Goal: Entertainment & Leisure: Consume media (video, audio)

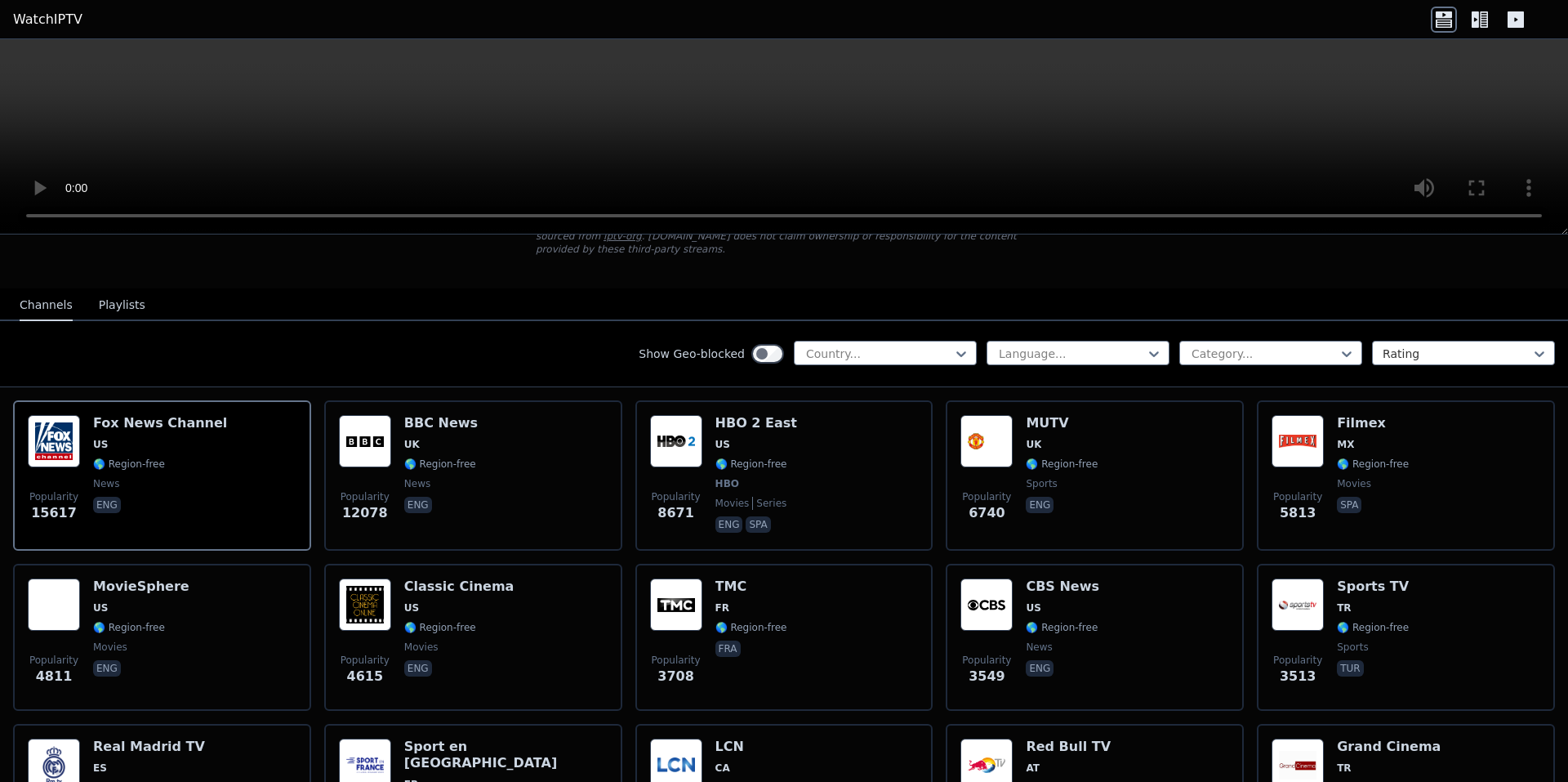
scroll to position [164, 0]
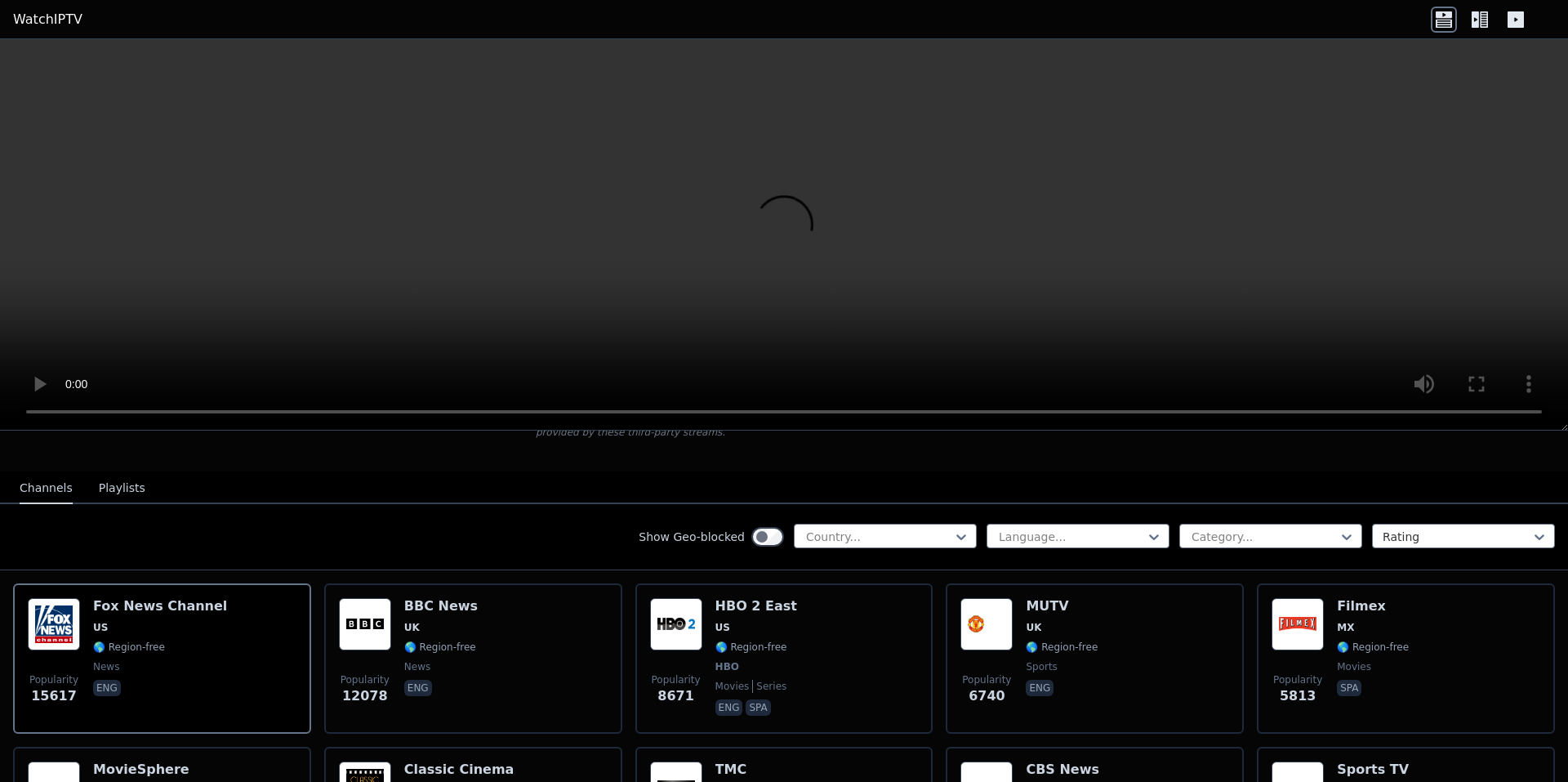
scroll to position [164, 0]
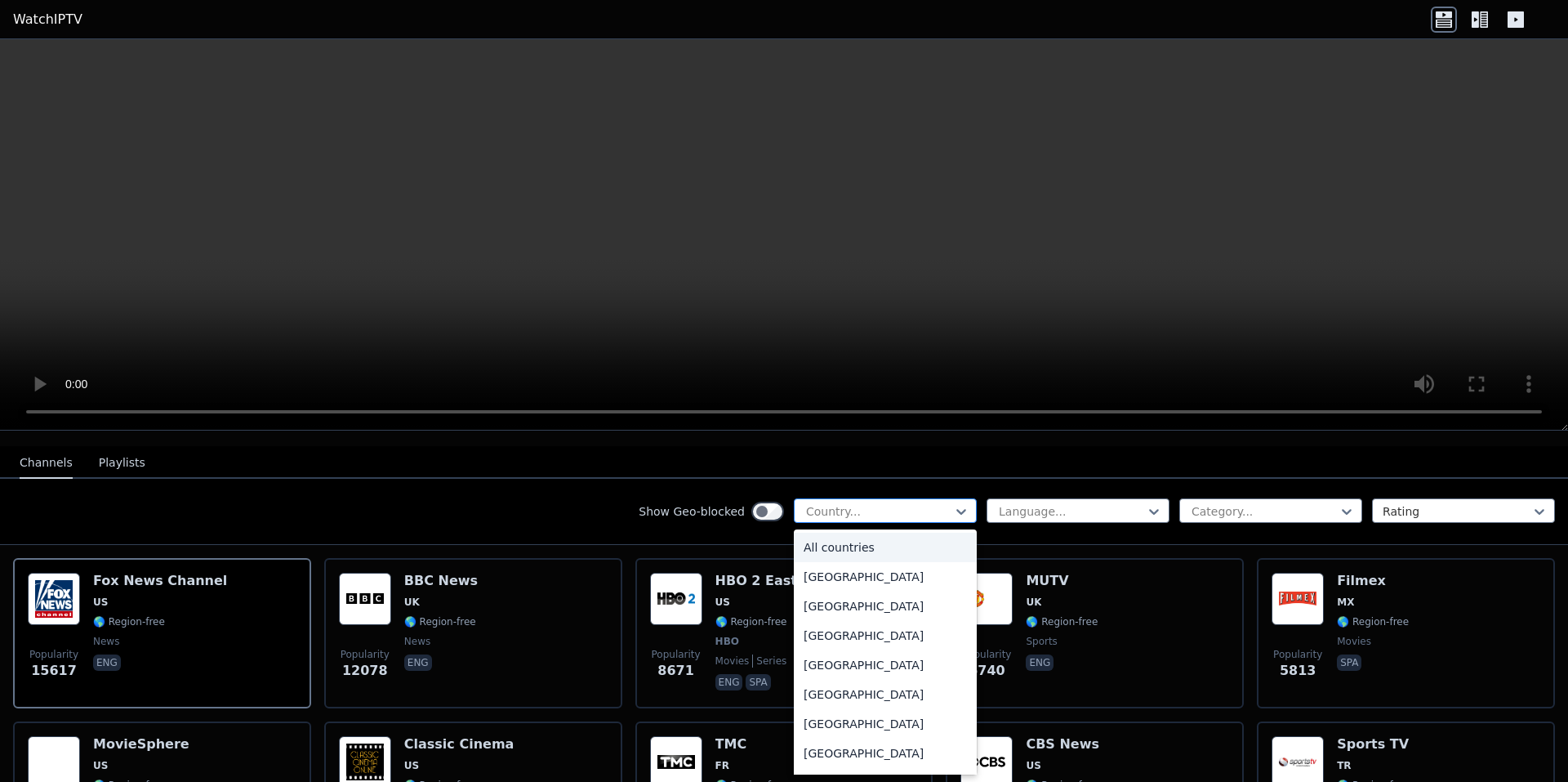
click at [853, 503] on div at bounding box center [878, 511] width 148 height 16
type input "**"
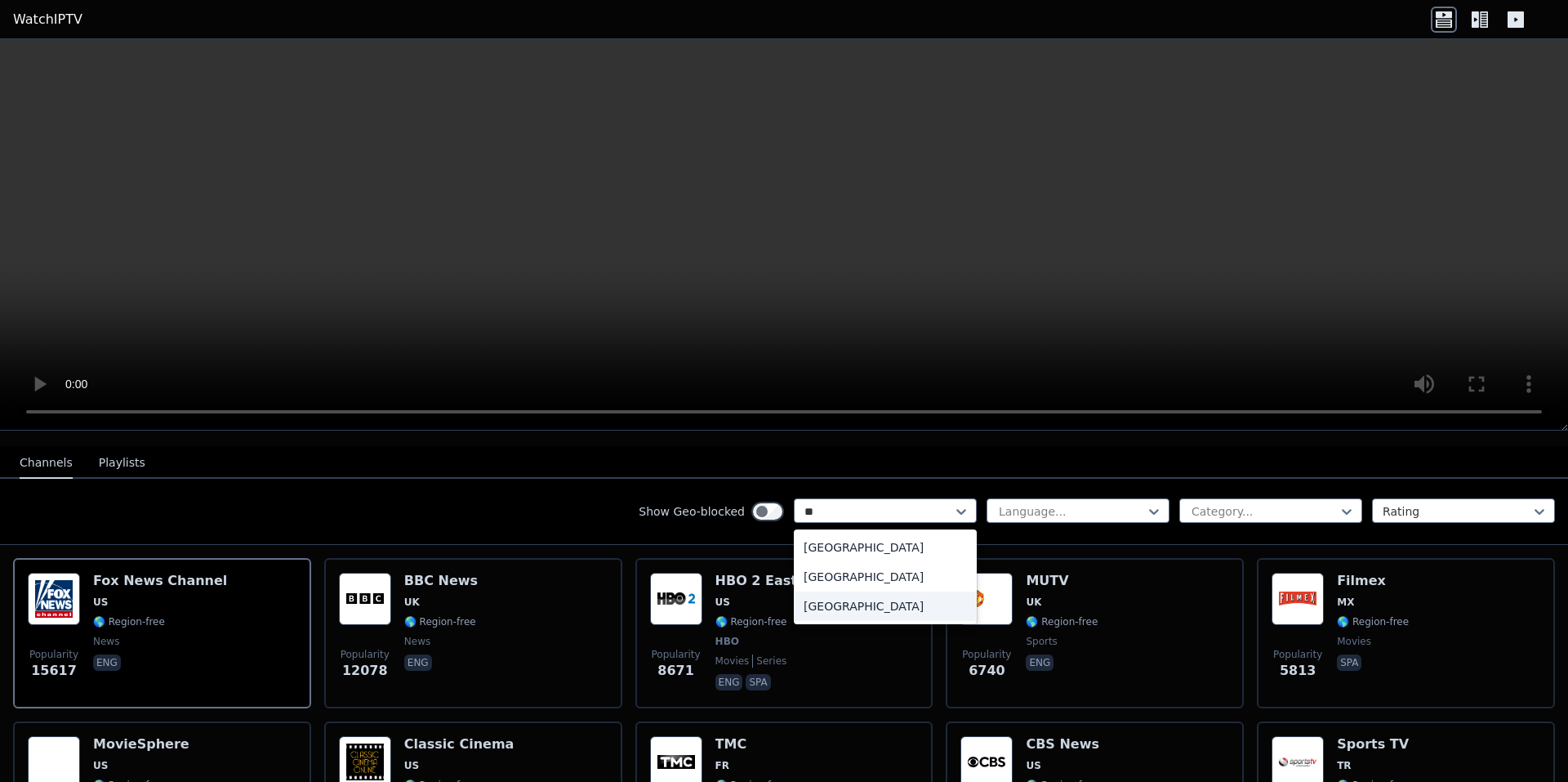
click at [851, 592] on div "[GEOGRAPHIC_DATA]" at bounding box center [885, 606] width 183 height 30
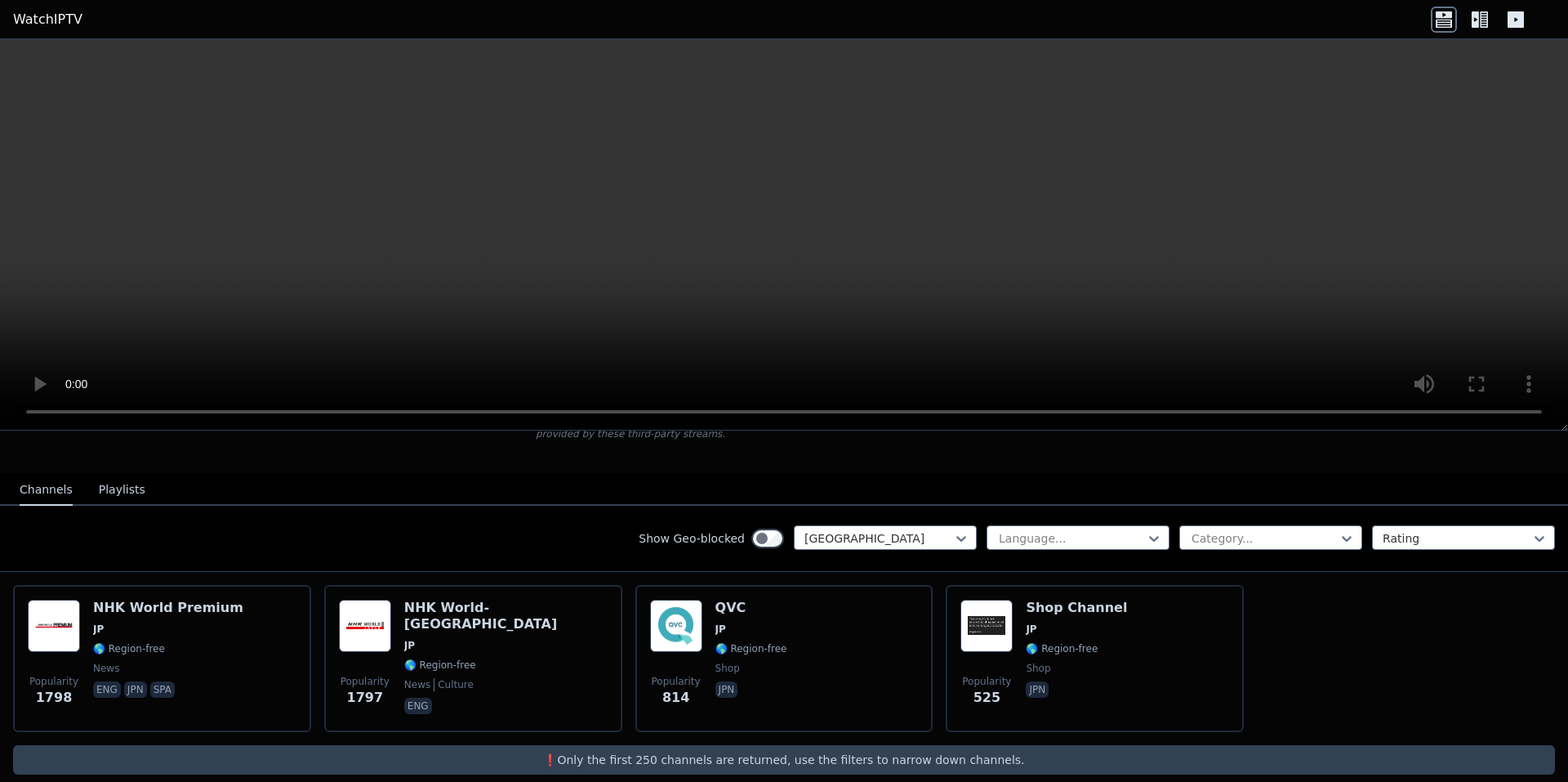
scroll to position [142, 0]
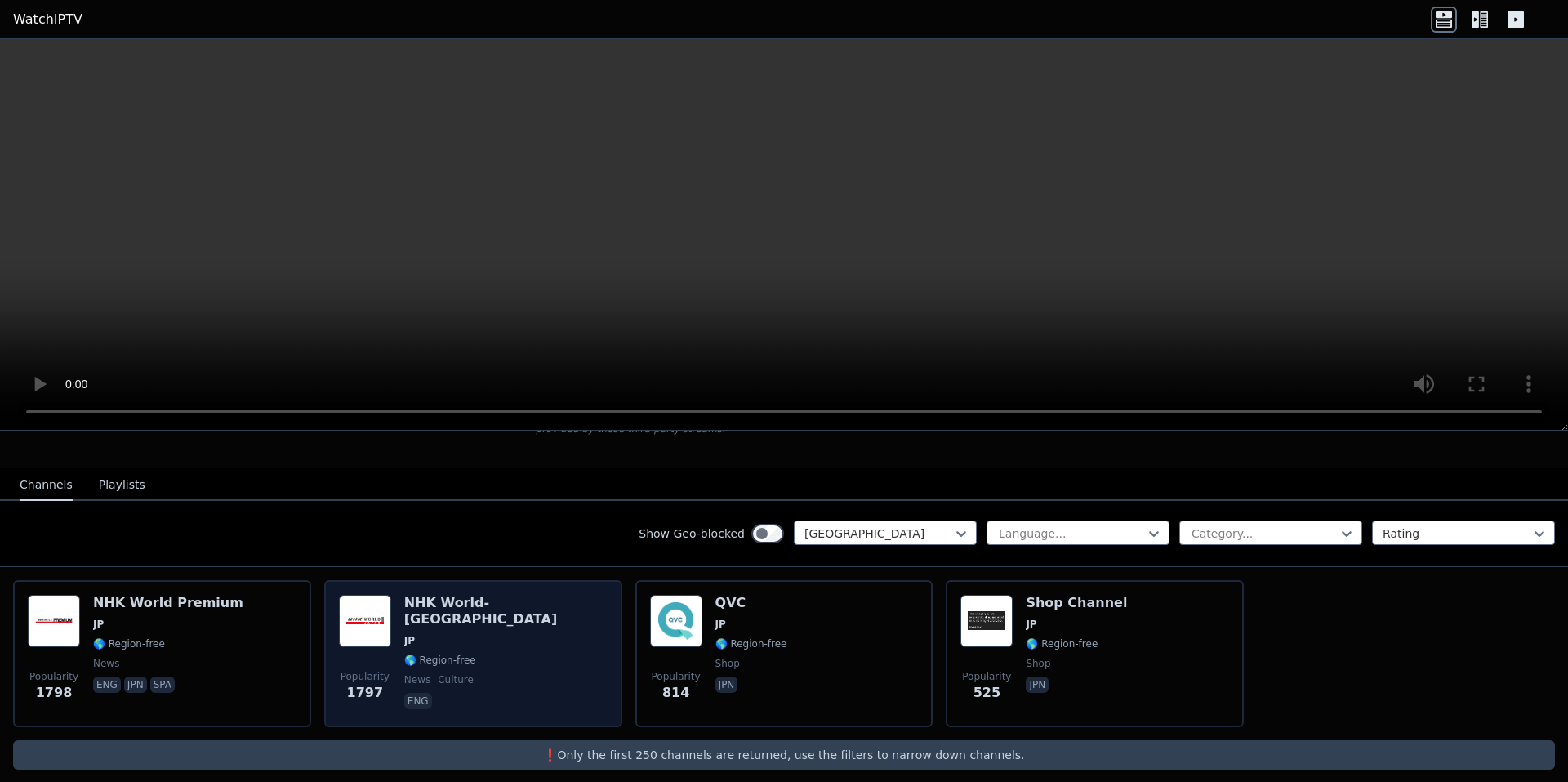
click at [460, 654] on span "🌎 Region-free" at bounding box center [439, 660] width 72 height 13
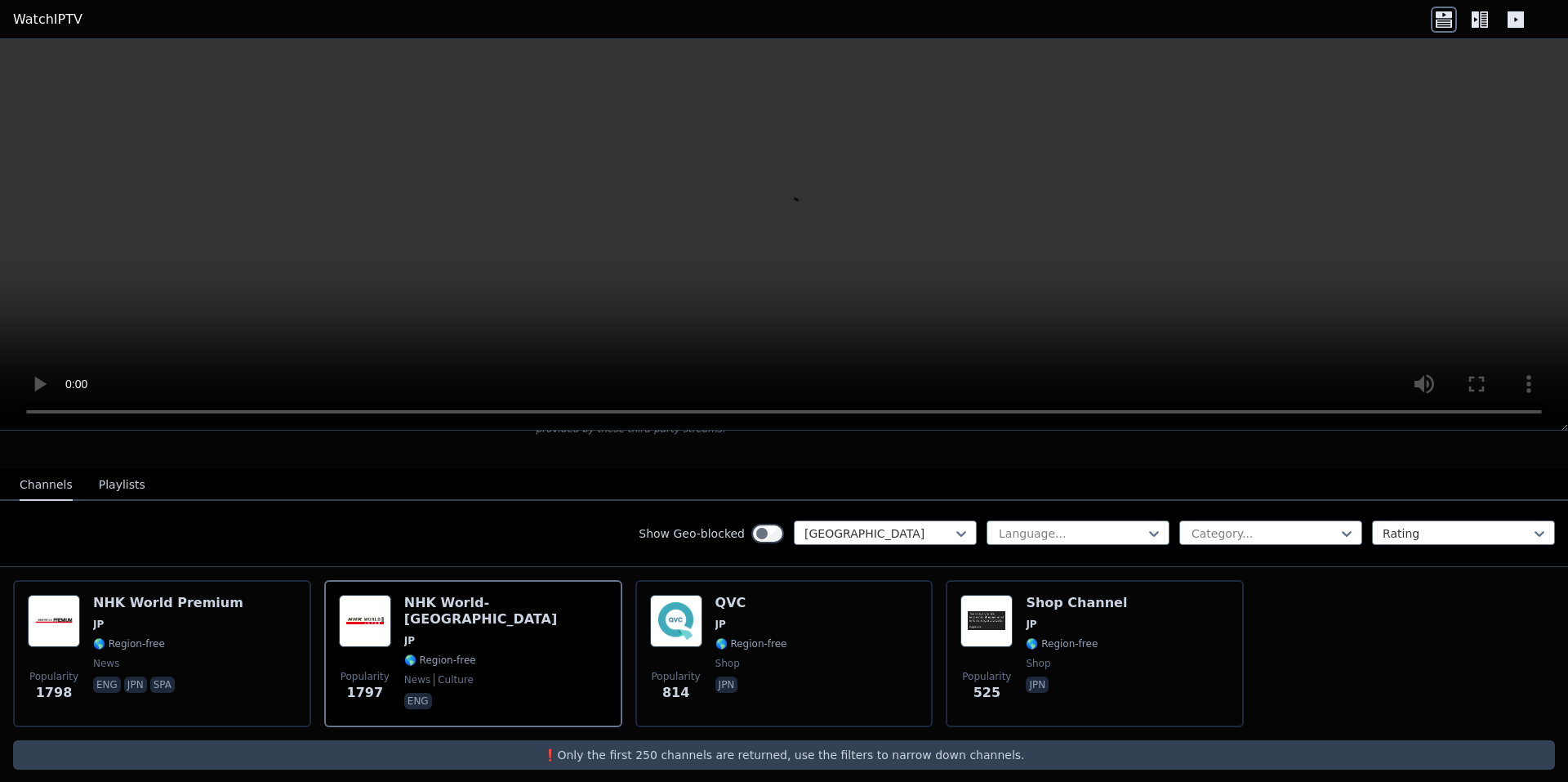
scroll to position [0, 0]
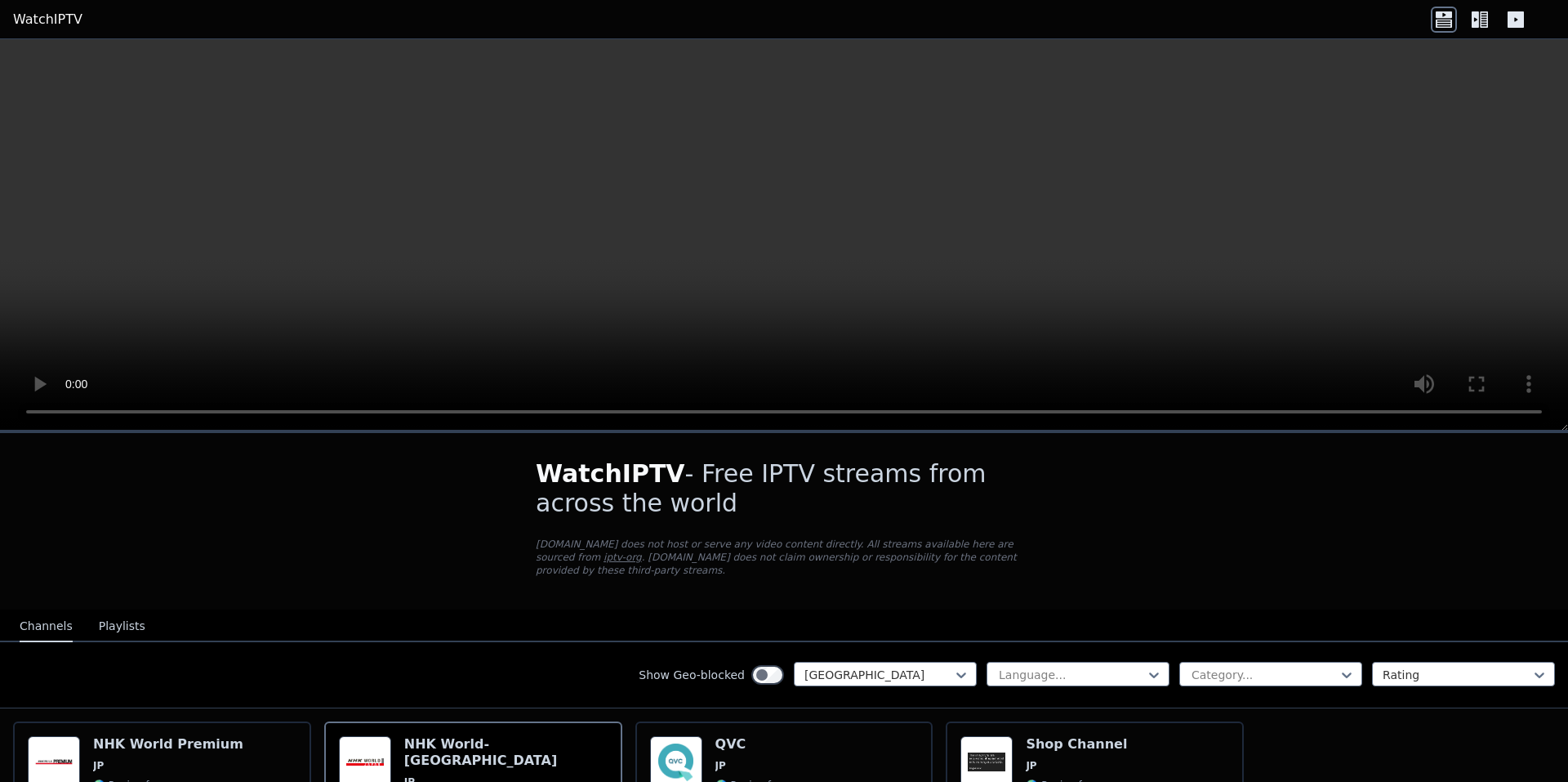
click at [776, 308] on video at bounding box center [784, 235] width 1568 height 391
click at [760, 311] on video at bounding box center [784, 235] width 1568 height 391
